Goal: Task Accomplishment & Management: Manage account settings

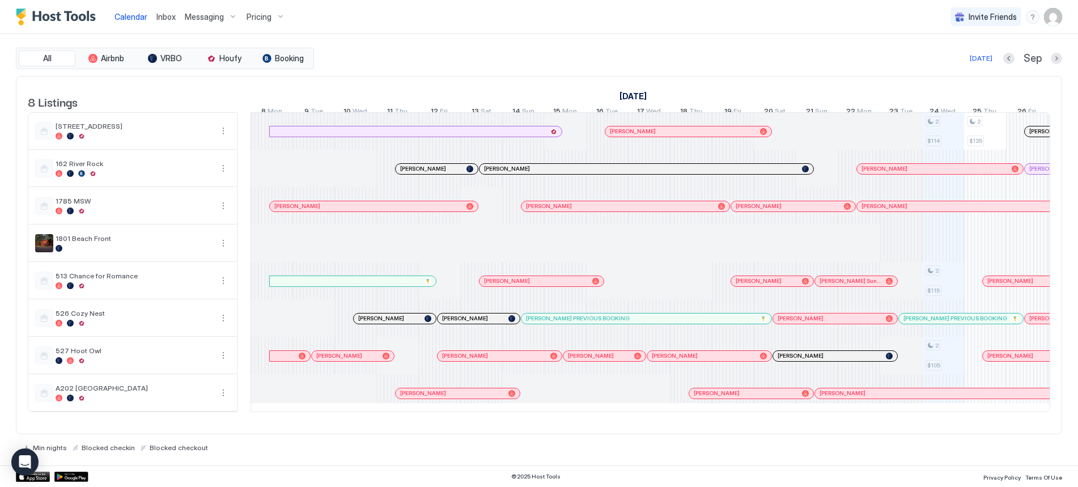
scroll to position [0, 453]
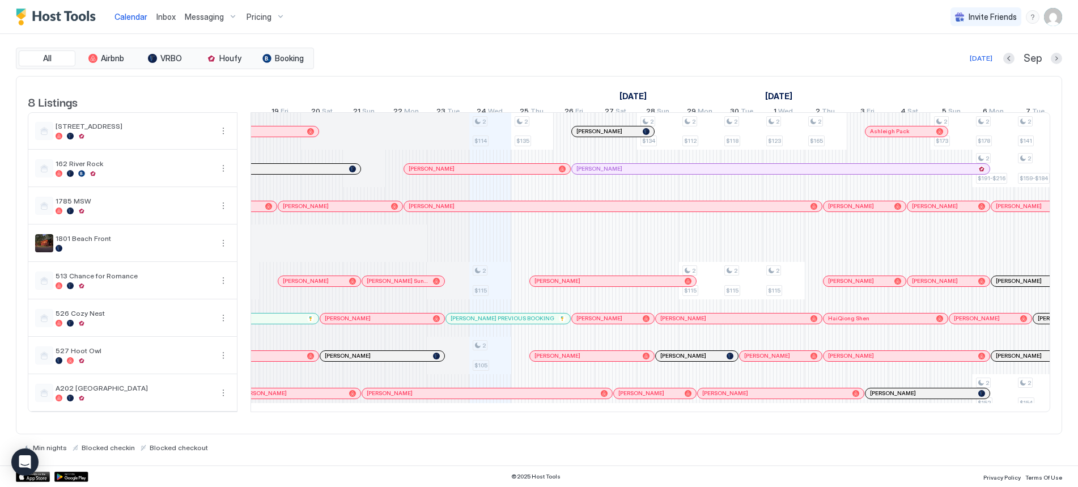
click at [1054, 21] on img "User profile" at bounding box center [1053, 17] width 18 height 18
click at [950, 69] on div "Settings" at bounding box center [990, 64] width 144 height 20
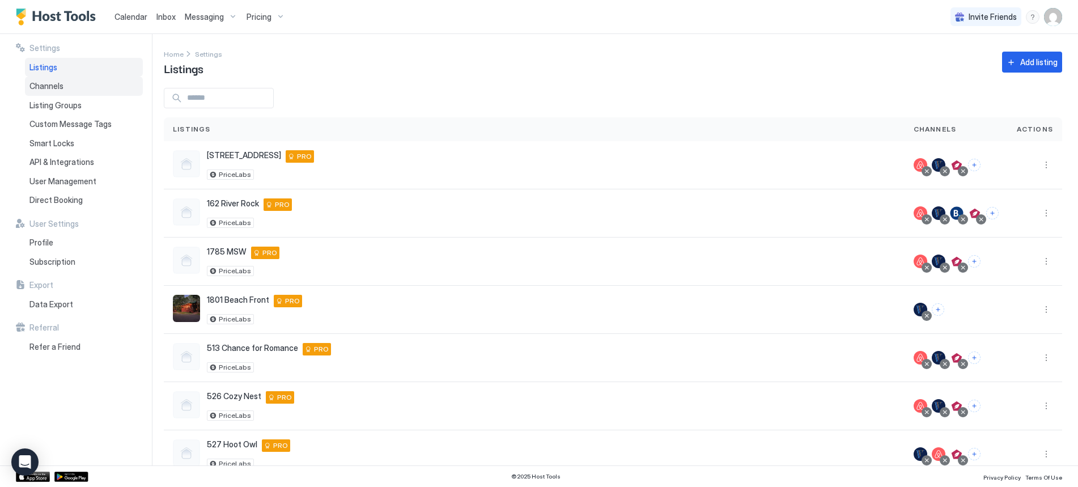
click at [48, 79] on div "Channels" at bounding box center [84, 86] width 118 height 19
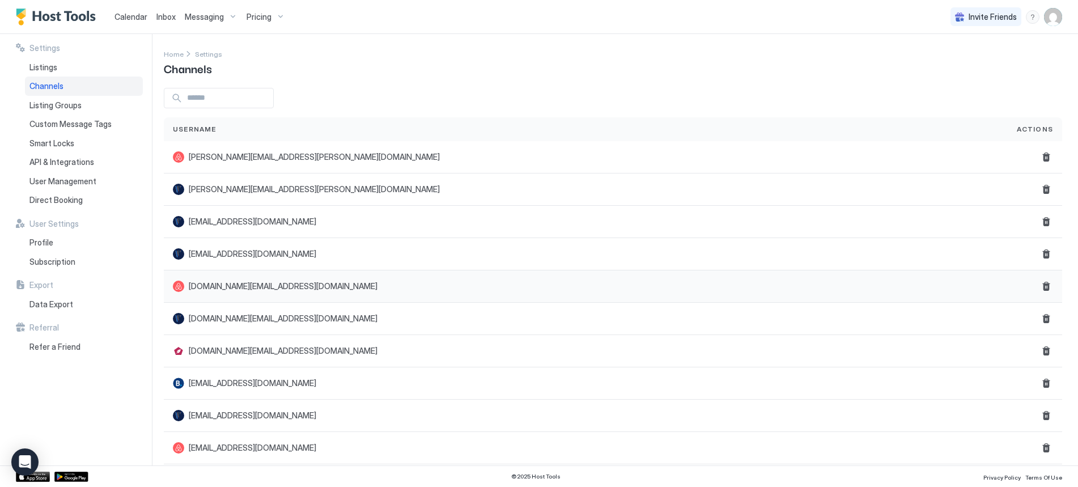
click at [239, 290] on span "[DOMAIN_NAME][EMAIL_ADDRESS][DOMAIN_NAME]" at bounding box center [283, 286] width 189 height 10
click at [1036, 19] on div "menu" at bounding box center [1033, 17] width 14 height 14
click at [943, 34] on span "Help Center" at bounding box center [935, 33] width 44 height 10
click at [255, 222] on span "[EMAIL_ADDRESS][DOMAIN_NAME]" at bounding box center [253, 222] width 128 height 10
click at [255, 221] on span "[EMAIL_ADDRESS][DOMAIN_NAME]" at bounding box center [253, 222] width 128 height 10
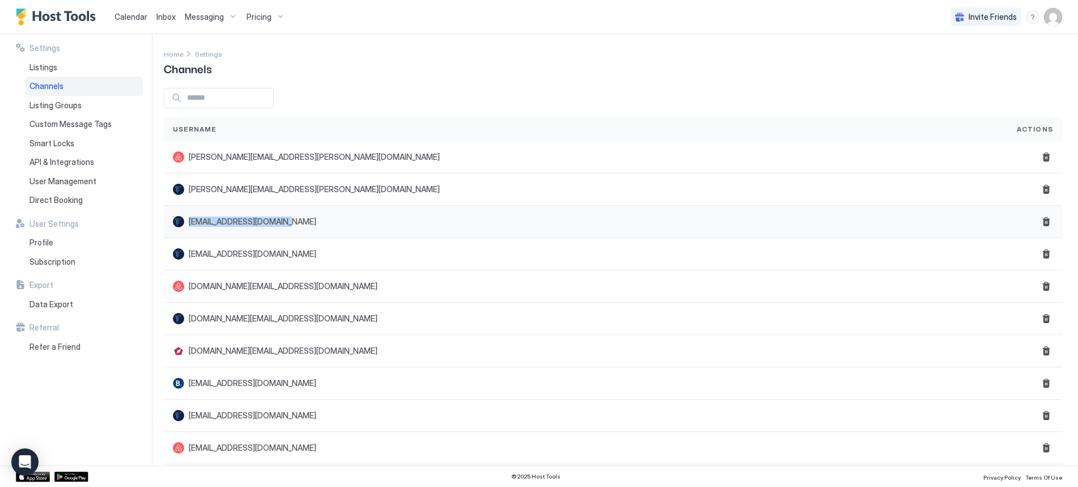
click at [255, 221] on span "[EMAIL_ADDRESS][DOMAIN_NAME]" at bounding box center [253, 222] width 128 height 10
click at [72, 180] on span "User Management" at bounding box center [62, 181] width 67 height 10
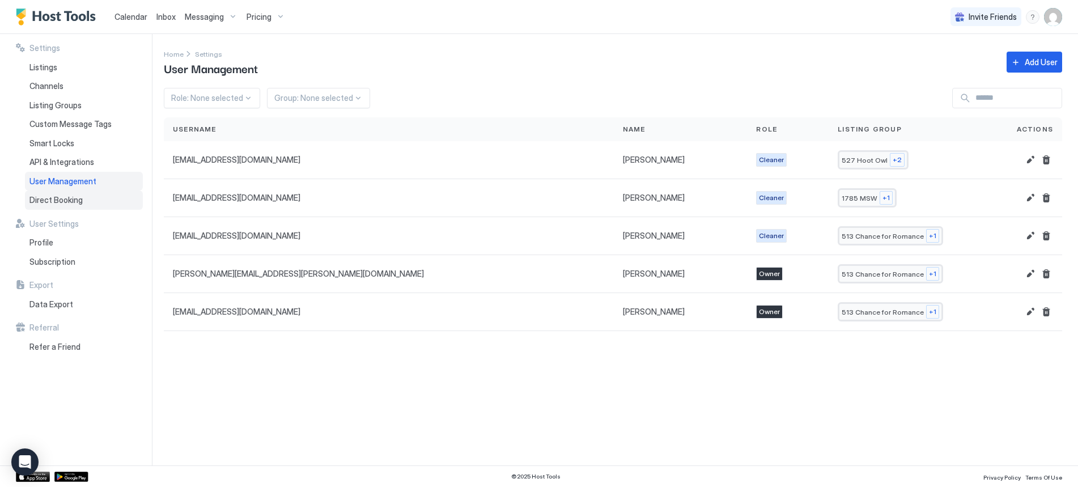
click at [62, 198] on span "Direct Booking" at bounding box center [55, 200] width 53 height 10
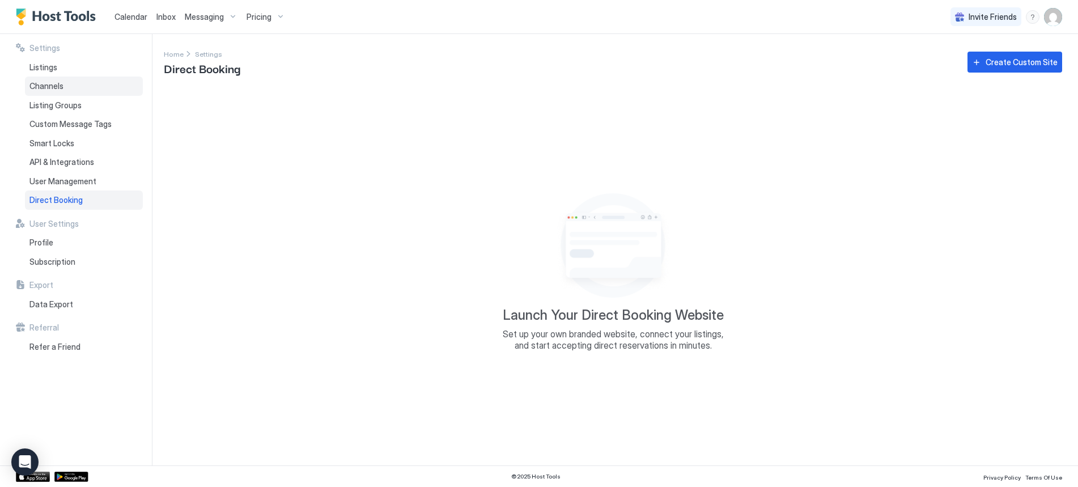
click at [45, 88] on span "Channels" at bounding box center [46, 86] width 34 height 10
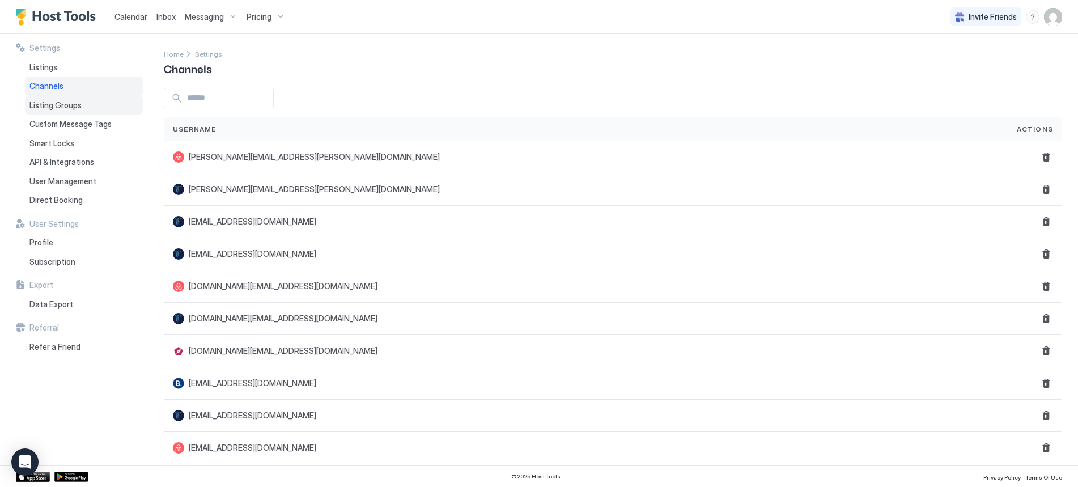
click at [43, 108] on span "Listing Groups" at bounding box center [55, 105] width 52 height 10
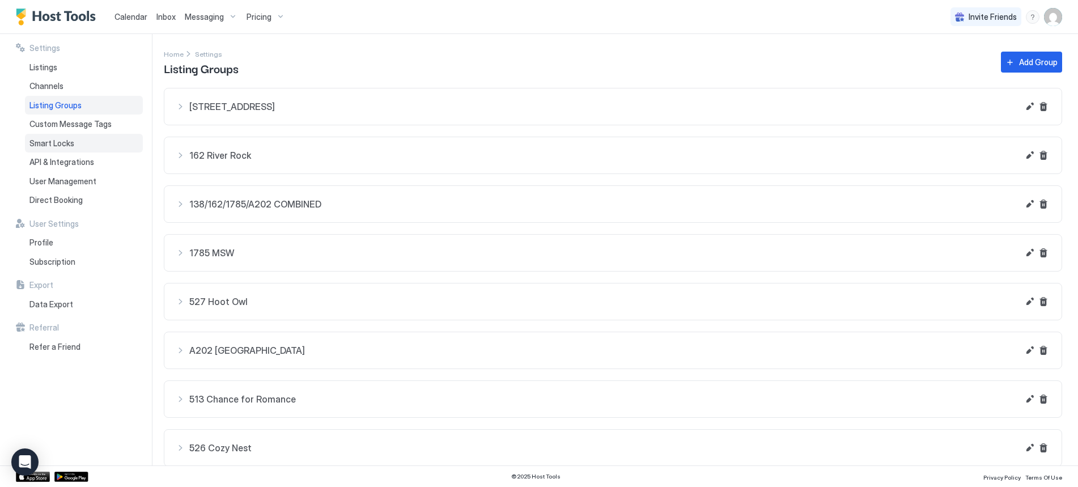
click at [58, 141] on span "Smart Locks" at bounding box center [51, 143] width 45 height 10
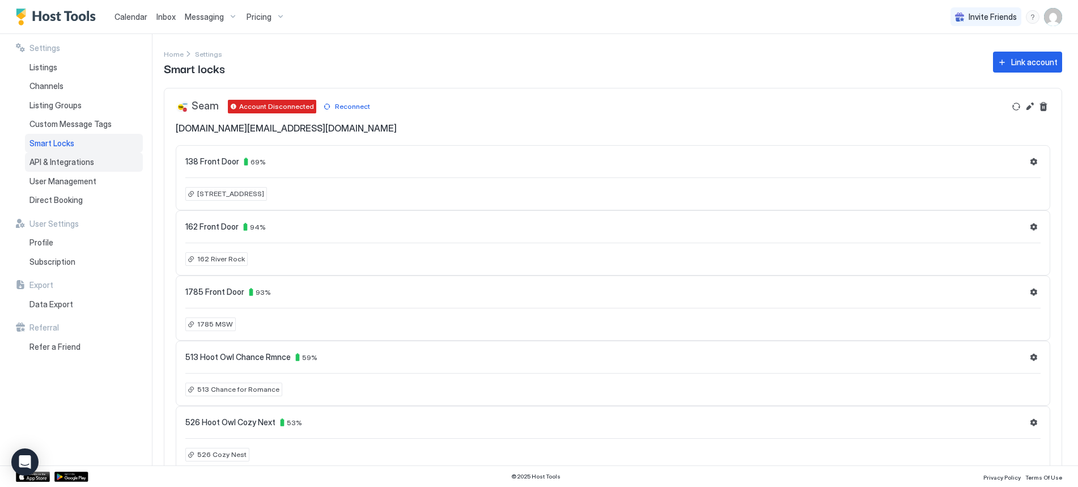
click at [58, 169] on div "API & Integrations" at bounding box center [84, 161] width 118 height 19
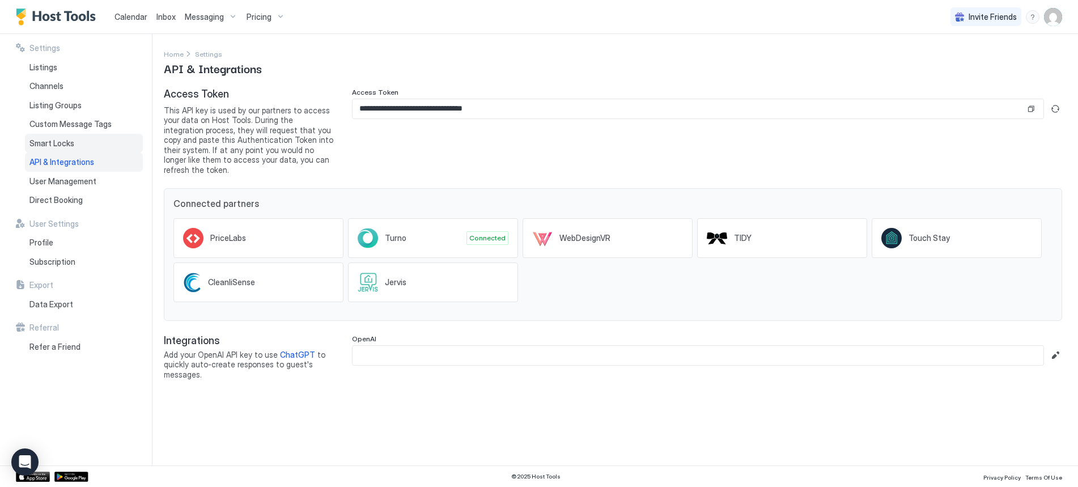
click at [57, 143] on span "Smart Locks" at bounding box center [51, 143] width 45 height 10
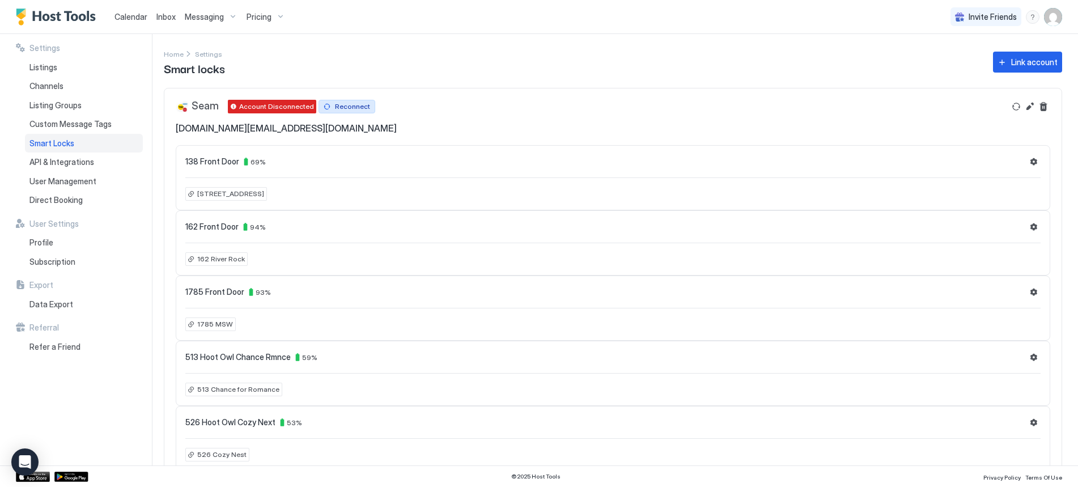
click at [338, 105] on div "Reconnect" at bounding box center [352, 106] width 35 height 10
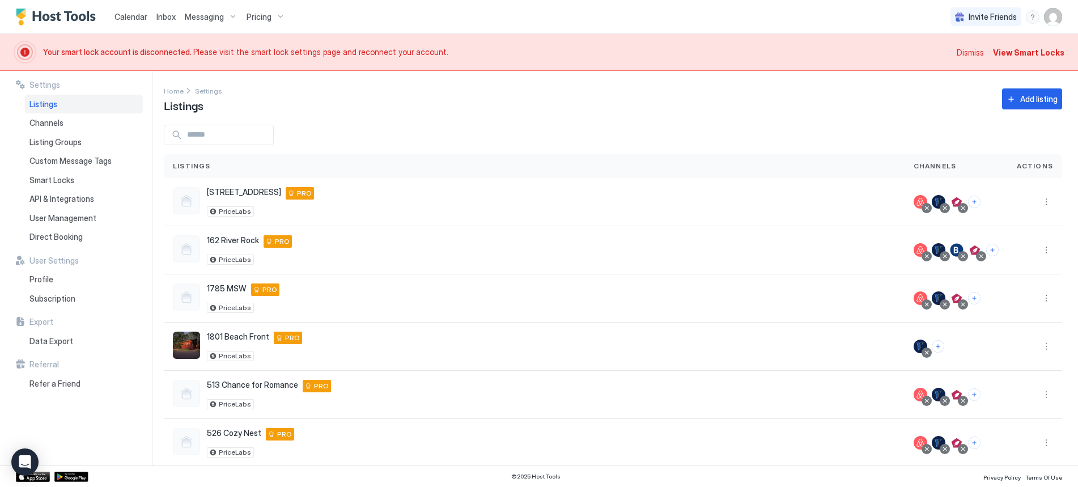
click at [977, 50] on span "Dismiss" at bounding box center [970, 52] width 27 height 12
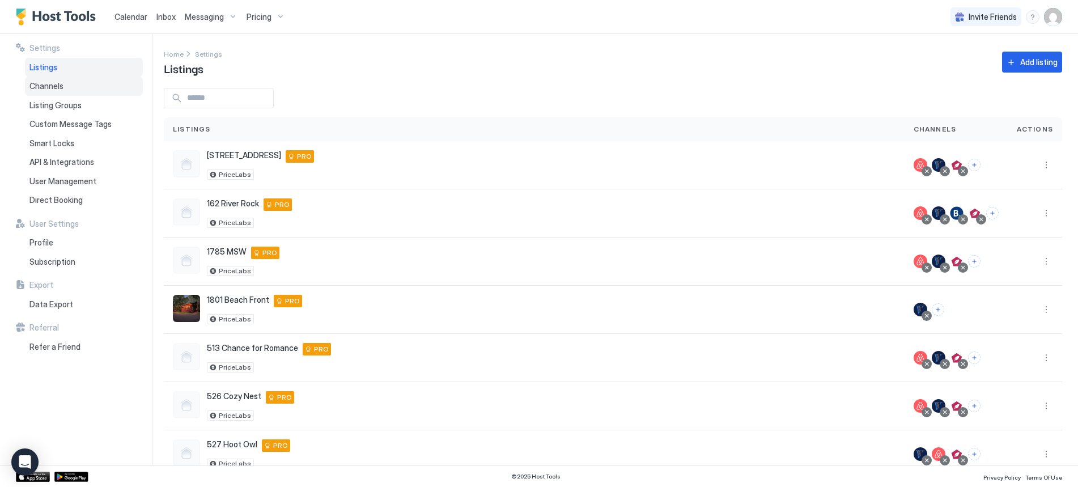
click at [65, 83] on div "Channels" at bounding box center [84, 86] width 118 height 19
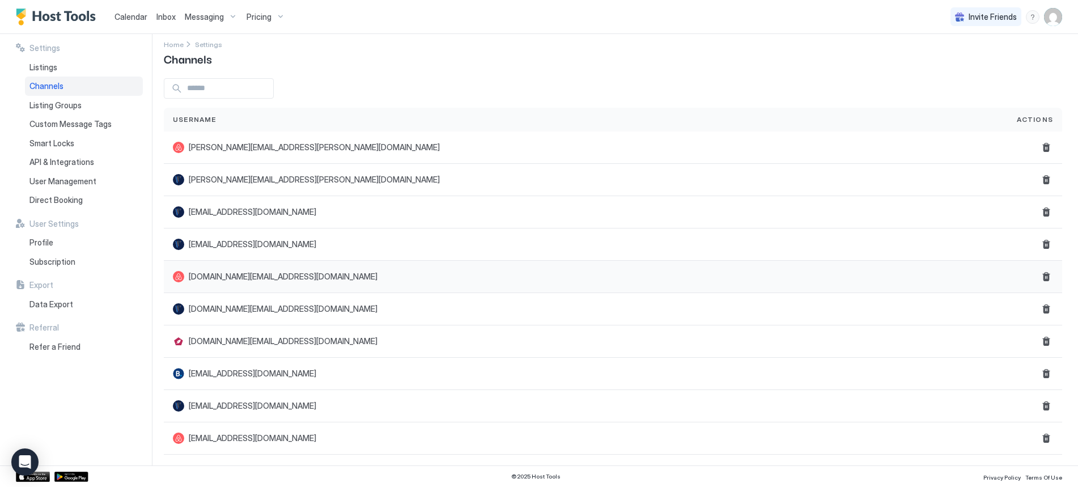
scroll to position [12, 0]
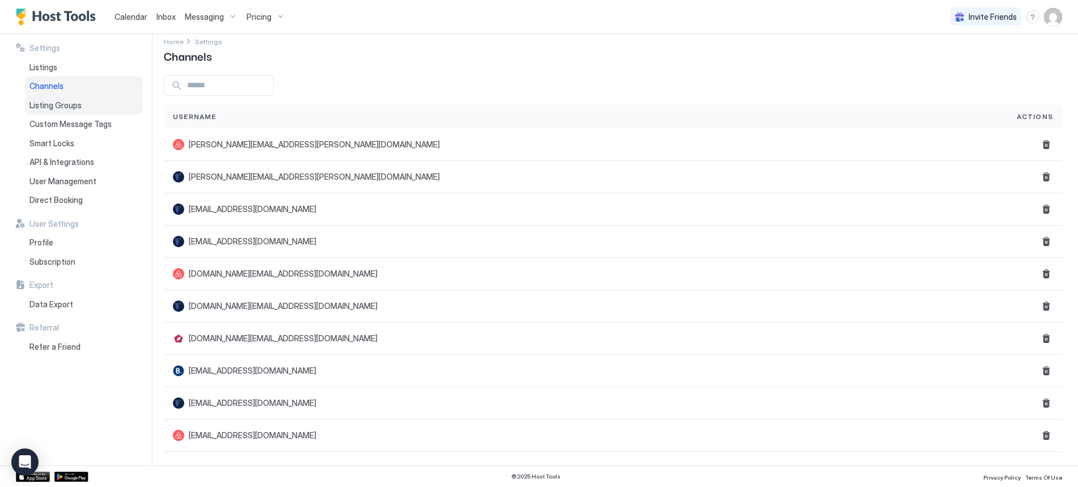
click at [62, 109] on span "Listing Groups" at bounding box center [55, 105] width 52 height 10
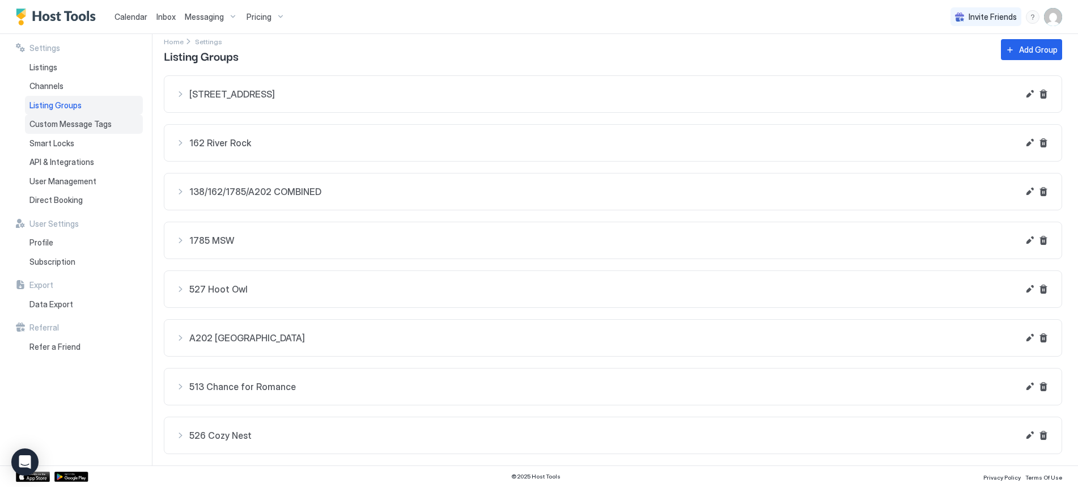
click at [58, 123] on span "Custom Message Tags" at bounding box center [70, 124] width 82 height 10
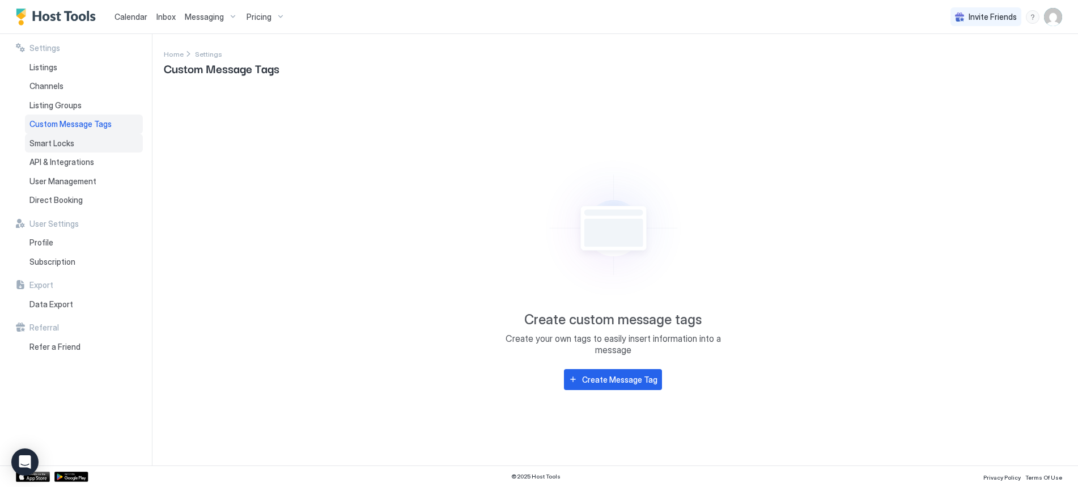
click at [44, 144] on span "Smart Locks" at bounding box center [51, 143] width 45 height 10
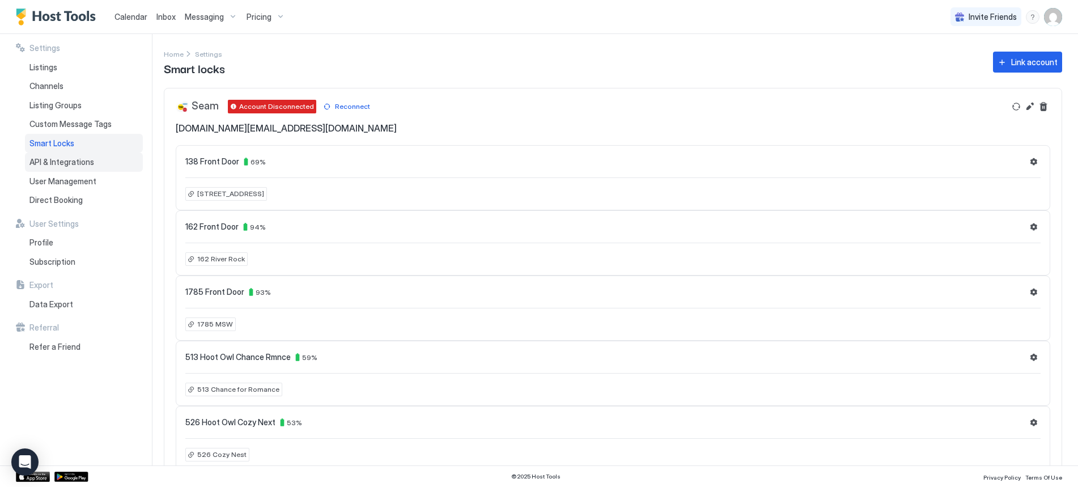
click at [53, 161] on span "API & Integrations" at bounding box center [61, 162] width 65 height 10
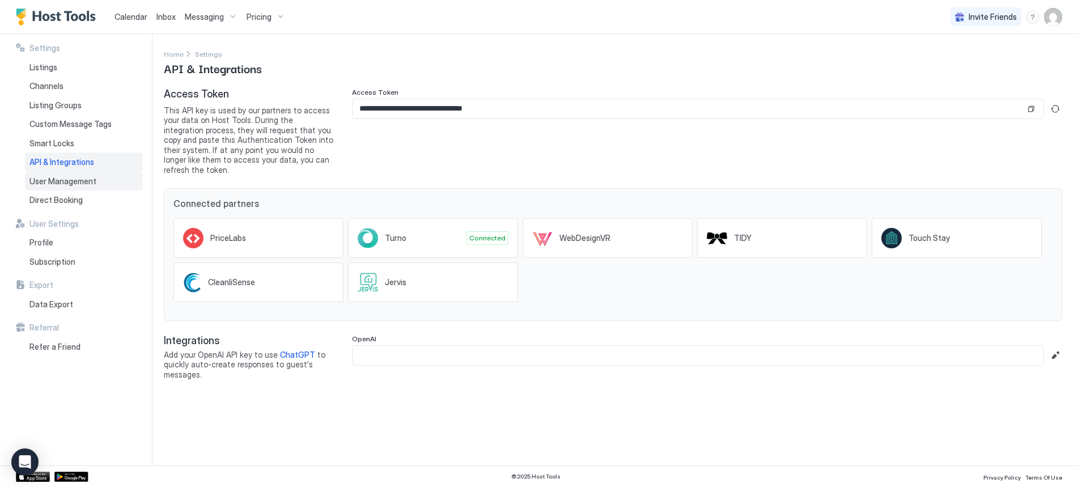
click at [53, 181] on span "User Management" at bounding box center [62, 181] width 67 height 10
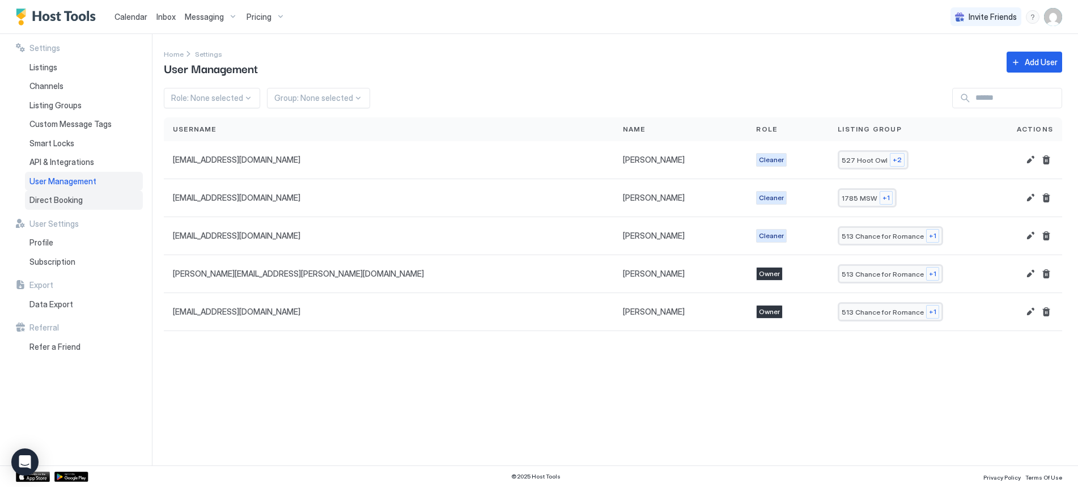
click at [50, 197] on span "Direct Booking" at bounding box center [55, 200] width 53 height 10
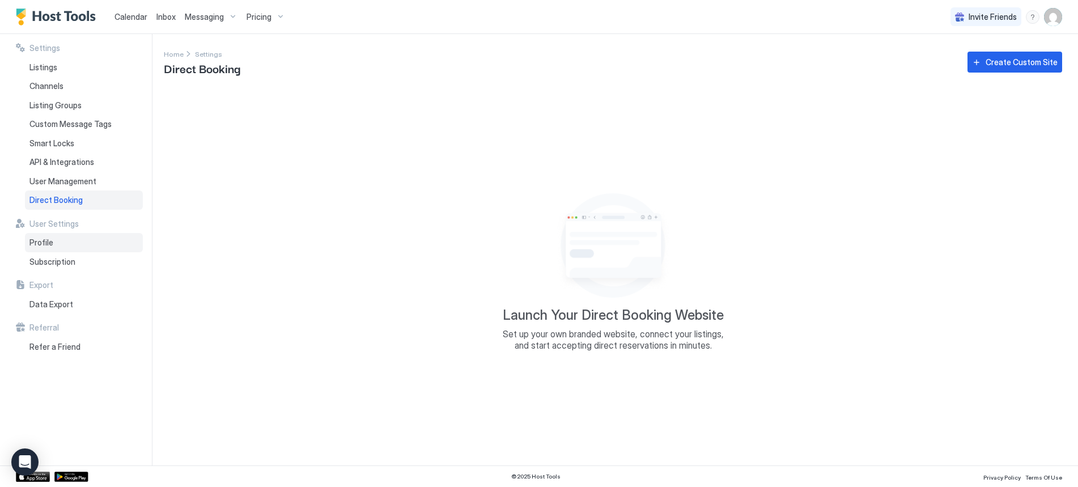
click at [52, 243] on div "Profile" at bounding box center [84, 242] width 118 height 19
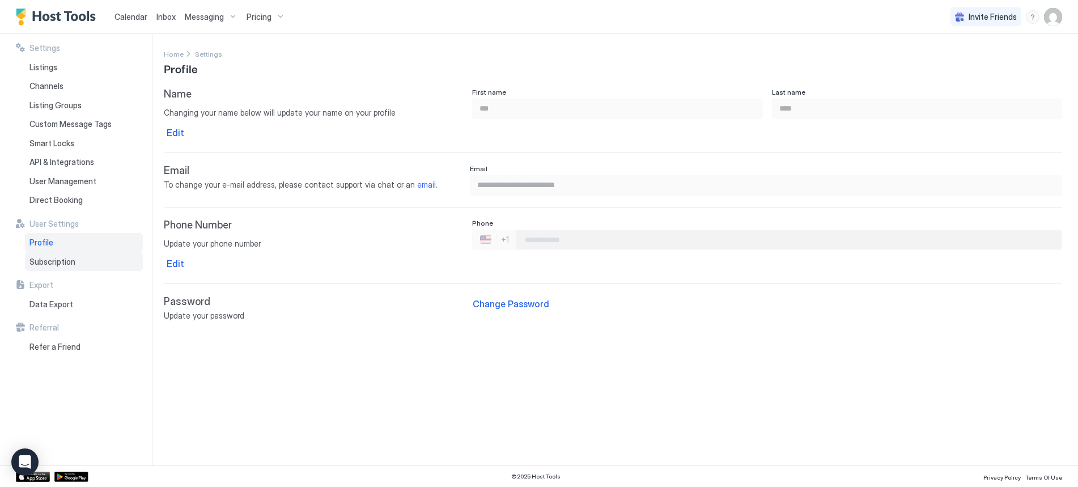
click at [53, 265] on span "Subscription" at bounding box center [52, 262] width 46 height 10
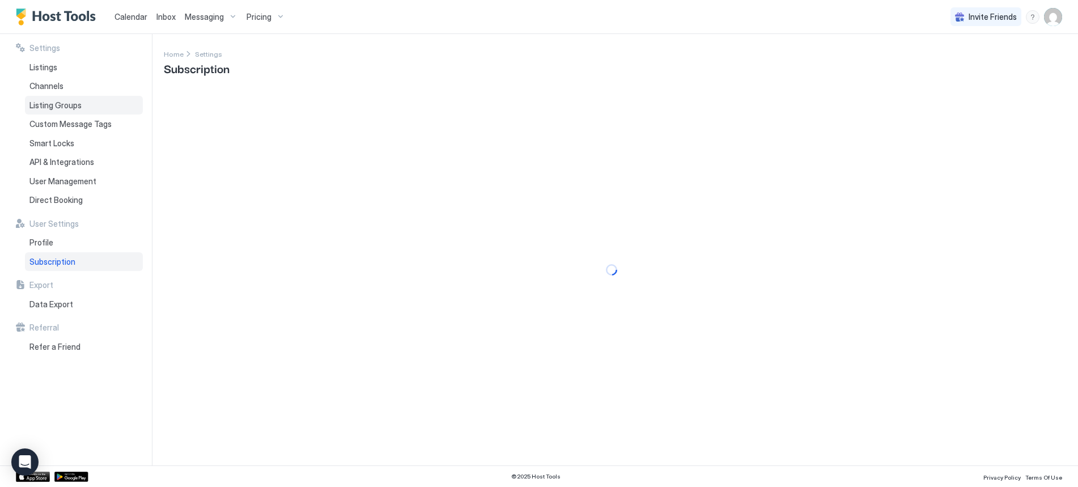
click at [50, 105] on span "Listing Groups" at bounding box center [55, 105] width 52 height 10
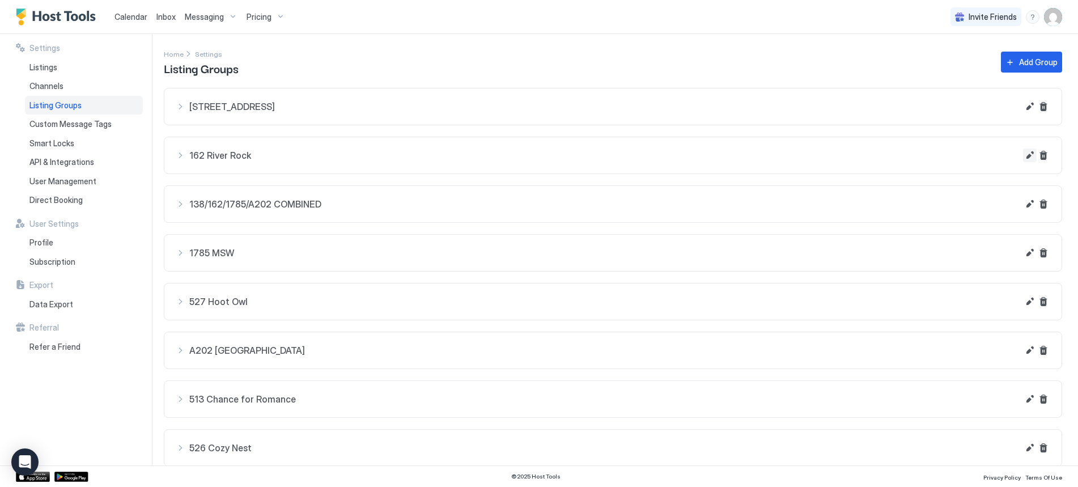
click at [1023, 156] on button "Edit" at bounding box center [1030, 156] width 14 height 14
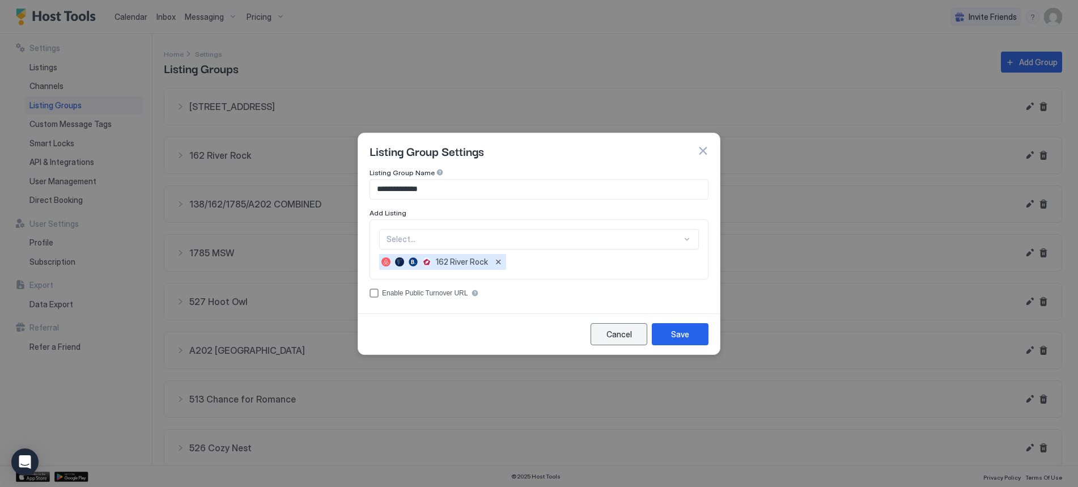
click at [618, 341] on button "Cancel" at bounding box center [619, 334] width 57 height 22
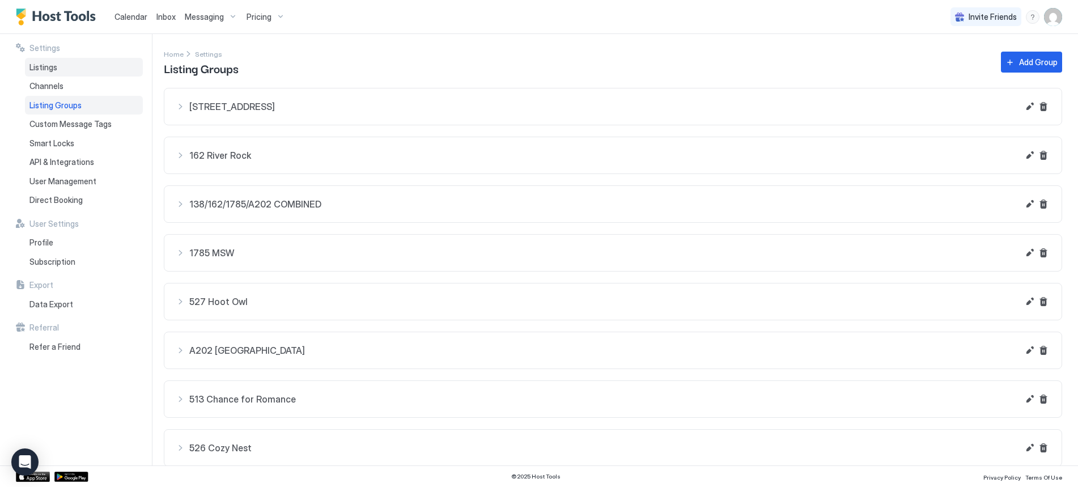
click at [41, 69] on span "Listings" at bounding box center [43, 67] width 28 height 10
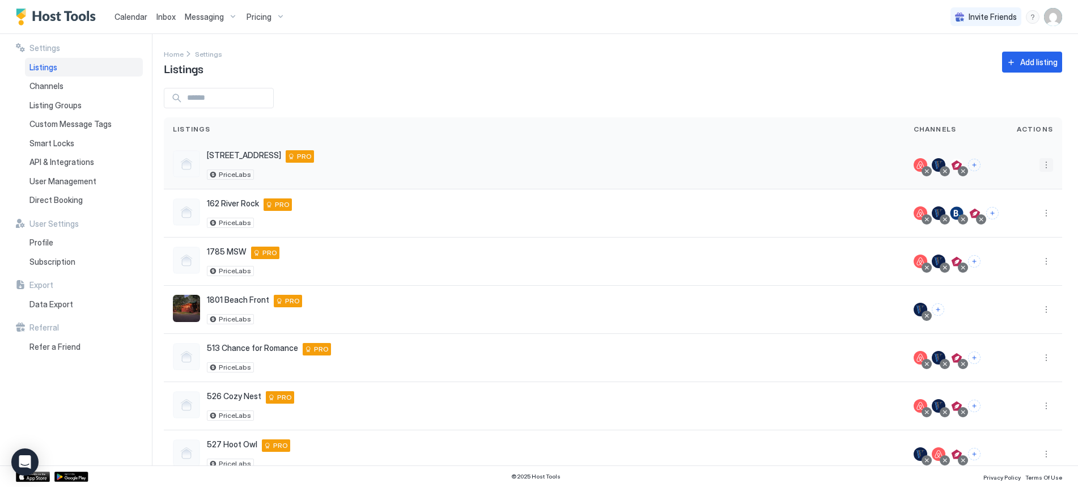
click at [1040, 164] on button "More options" at bounding box center [1047, 165] width 14 height 14
click at [1016, 249] on span "Airbnb Settings" at bounding box center [1011, 253] width 50 height 9
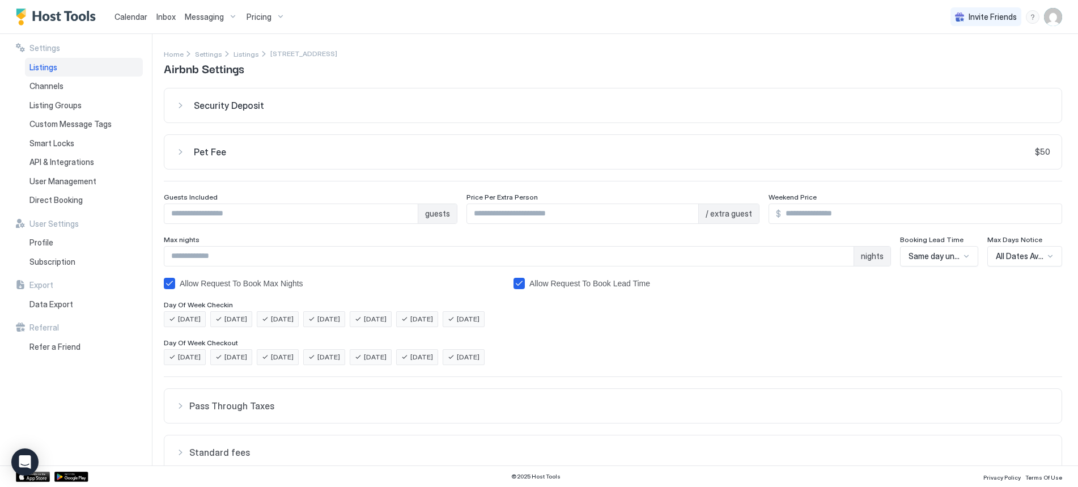
click at [122, 17] on span "Calendar" at bounding box center [130, 17] width 33 height 10
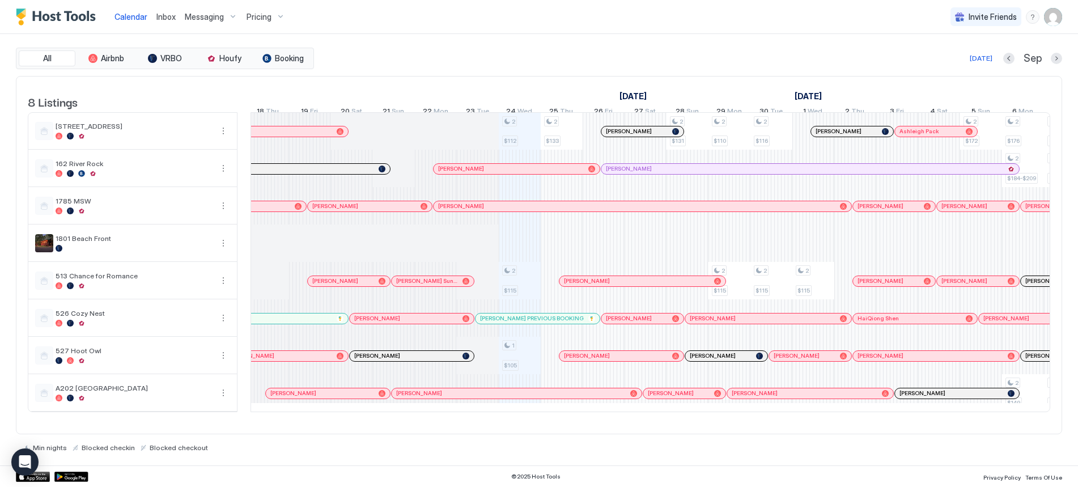
click at [168, 14] on span "Inbox" at bounding box center [165, 17] width 19 height 10
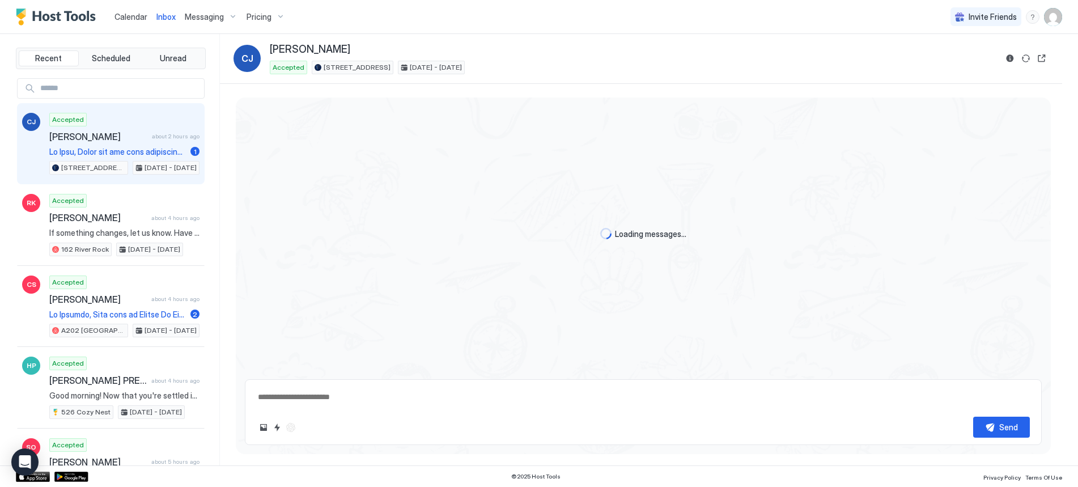
type textarea "*"
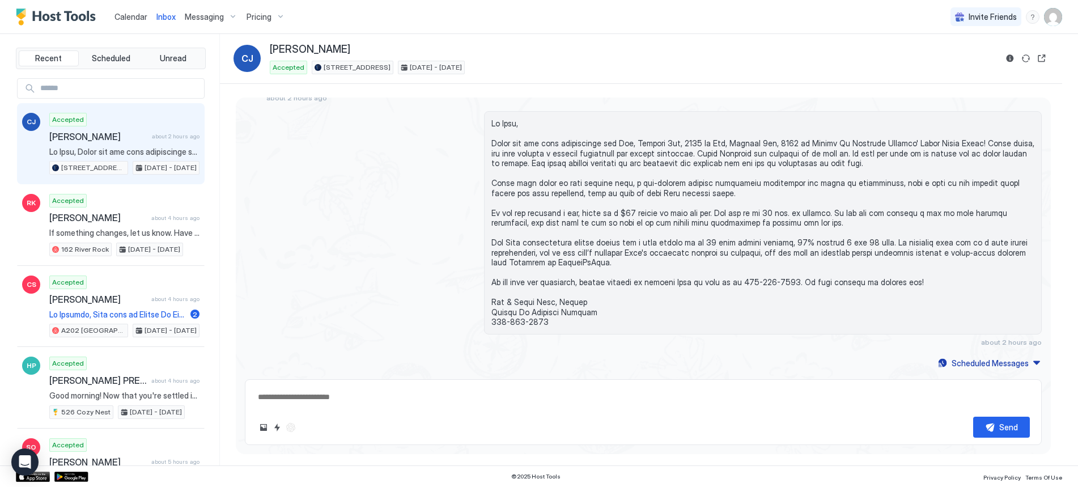
click at [132, 15] on span "Calendar" at bounding box center [130, 17] width 33 height 10
